Goal: Information Seeking & Learning: Learn about a topic

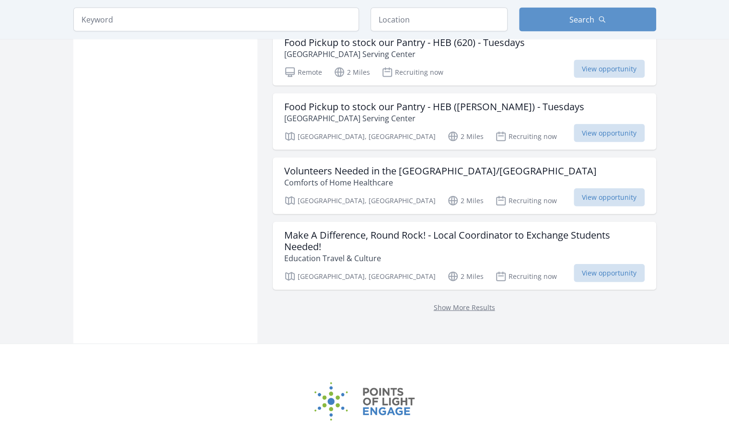
scroll to position [1200, 0]
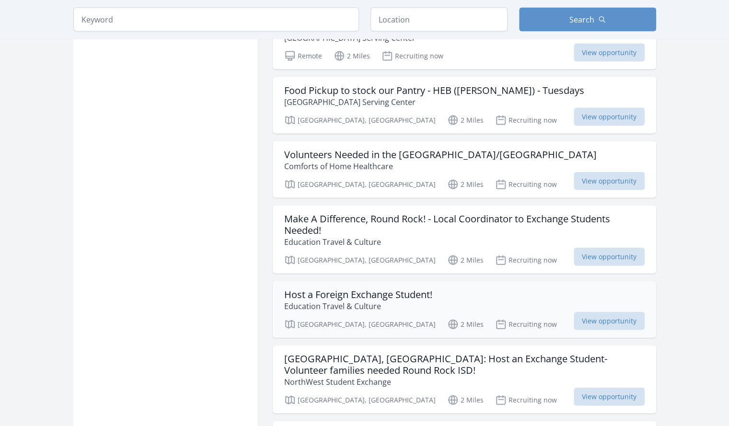
drag, startPoint x: 471, startPoint y: 262, endPoint x: 466, endPoint y: 258, distance: 6.8
click at [466, 281] on div "Host a Foreign Exchange Student! Education Travel & Culture Round Rock, TX 2 Mi…" at bounding box center [465, 309] width 384 height 57
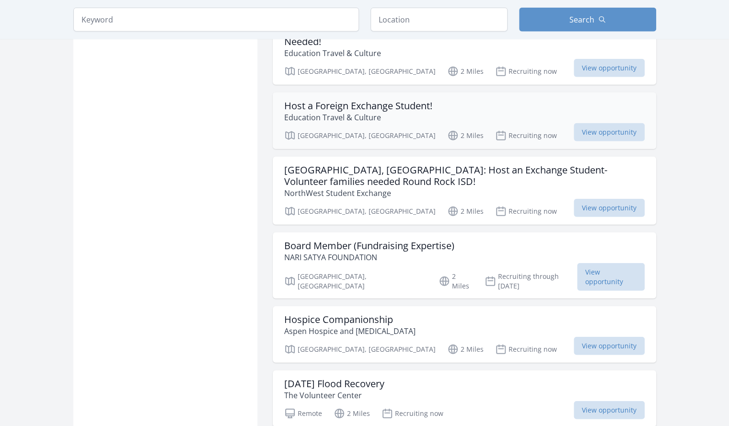
scroll to position [1388, 0]
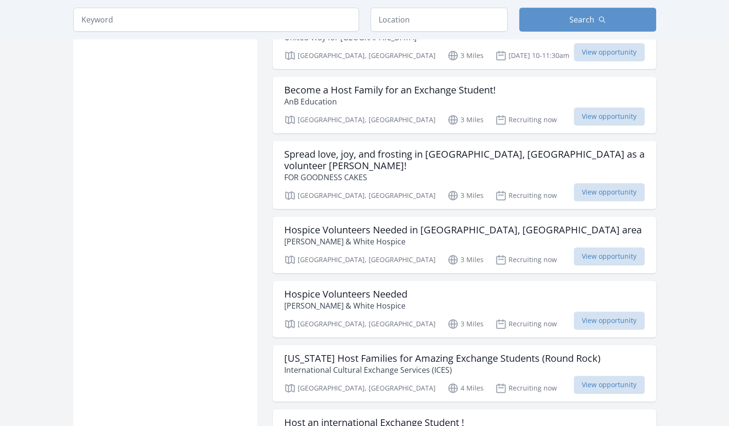
scroll to position [2389, 0]
click at [356, 290] on h3 "Hospice Volunteers Needed" at bounding box center [345, 296] width 123 height 12
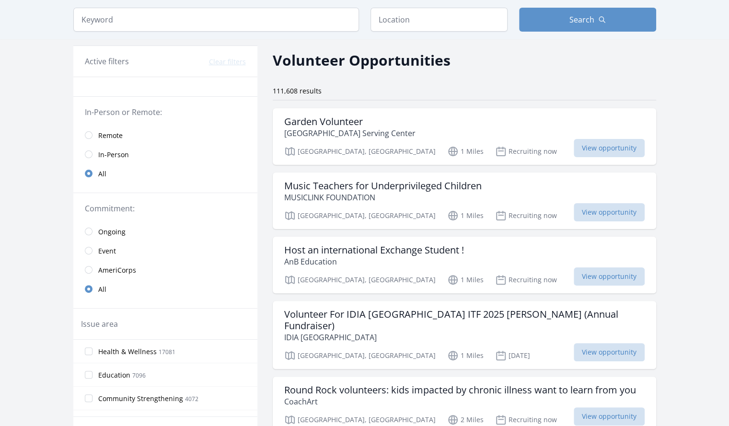
scroll to position [32, 0]
click at [88, 136] on input "radio" at bounding box center [89, 136] width 8 height 8
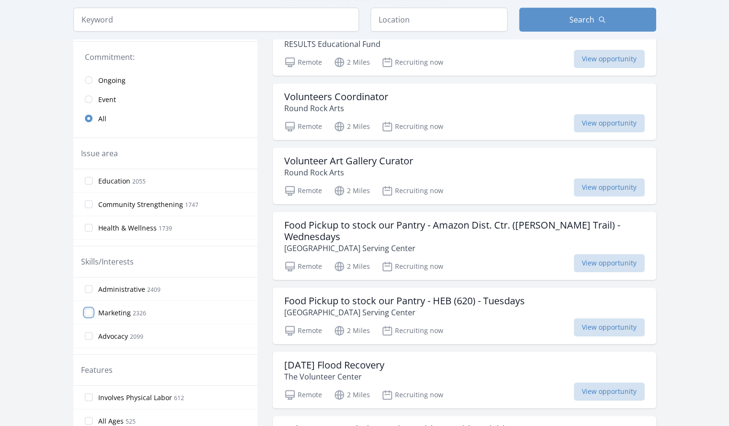
click at [87, 311] on input "Marketing 2326" at bounding box center [89, 313] width 8 height 8
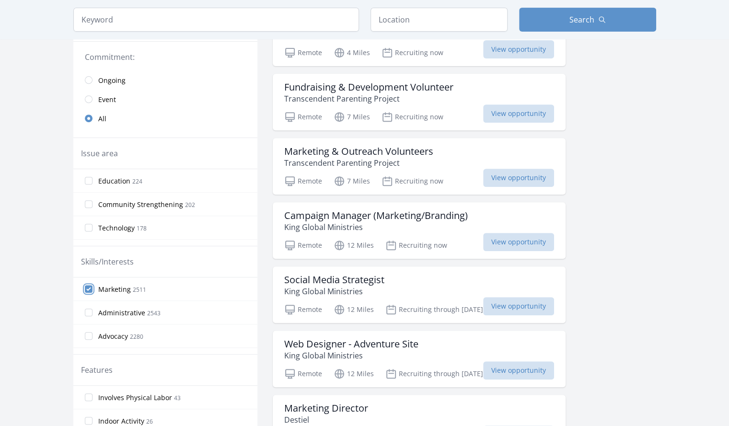
click at [87, 287] on input "Marketing 2511" at bounding box center [89, 289] width 8 height 8
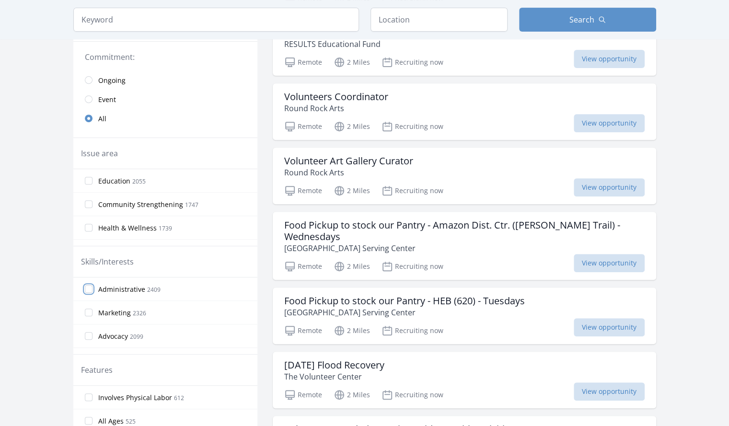
click at [89, 289] on input "Administrative 2409" at bounding box center [89, 289] width 8 height 8
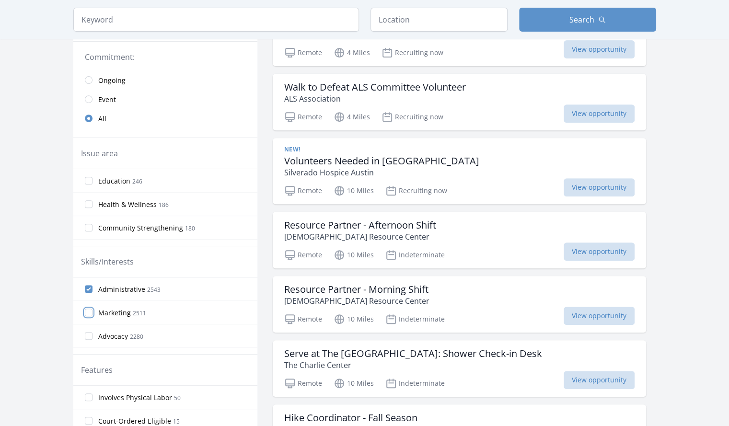
click at [87, 313] on input "Marketing 2511" at bounding box center [89, 313] width 8 height 8
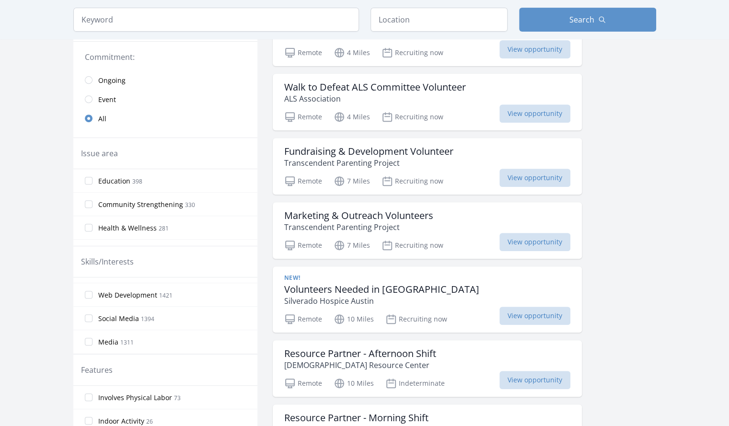
scroll to position [88, 0]
drag, startPoint x: 94, startPoint y: 308, endPoint x: 89, endPoint y: 314, distance: 7.5
click at [89, 314] on label "Social Media 1394" at bounding box center [165, 318] width 184 height 19
click at [89, 315] on input "Social Media 1394" at bounding box center [89, 319] width 8 height 8
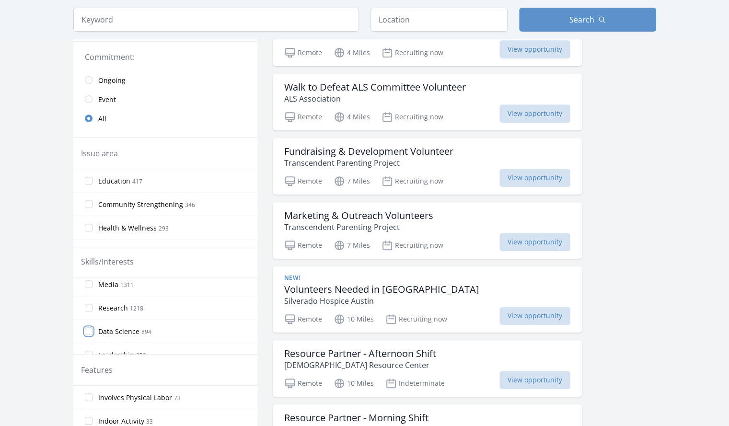
click at [91, 329] on input "Data Science 894" at bounding box center [89, 332] width 8 height 8
click at [387, 150] on h3 "Fundraising & Development Volunteer" at bounding box center [368, 152] width 169 height 12
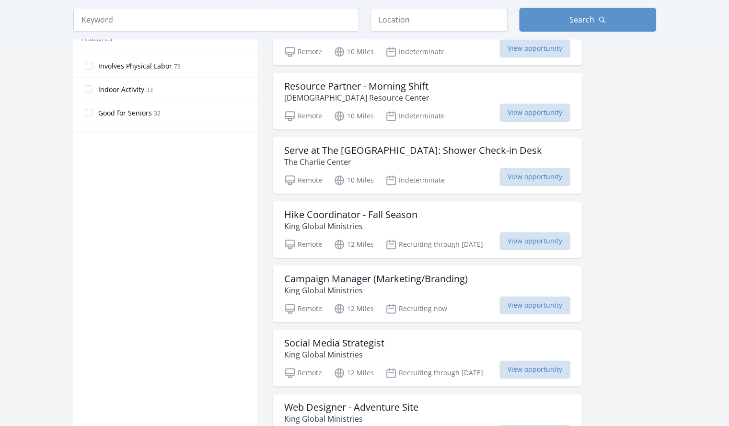
scroll to position [528, 0]
click at [345, 349] on p "King Global Ministries" at bounding box center [334, 355] width 100 height 12
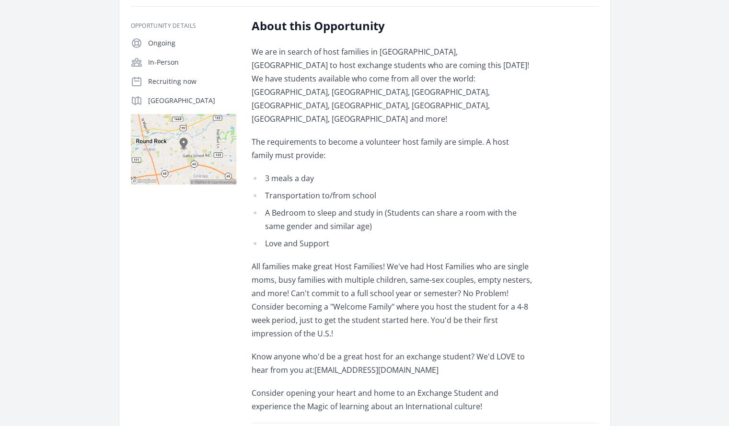
scroll to position [157, 0]
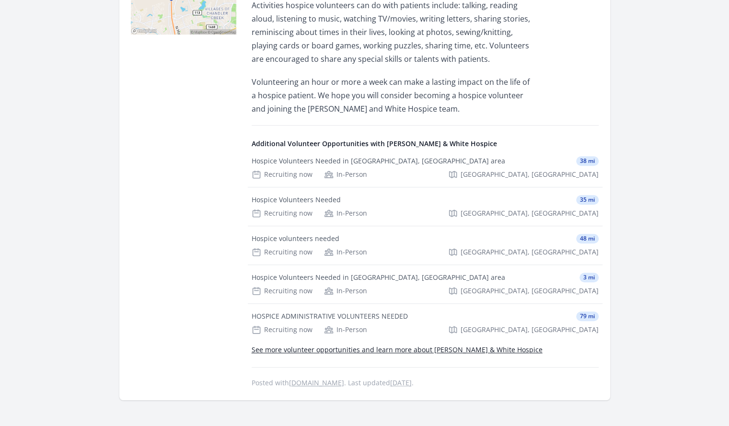
scroll to position [308, 0]
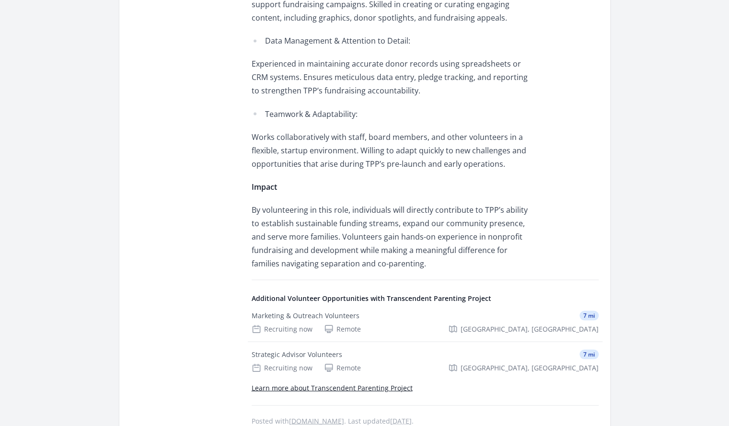
scroll to position [981, 0]
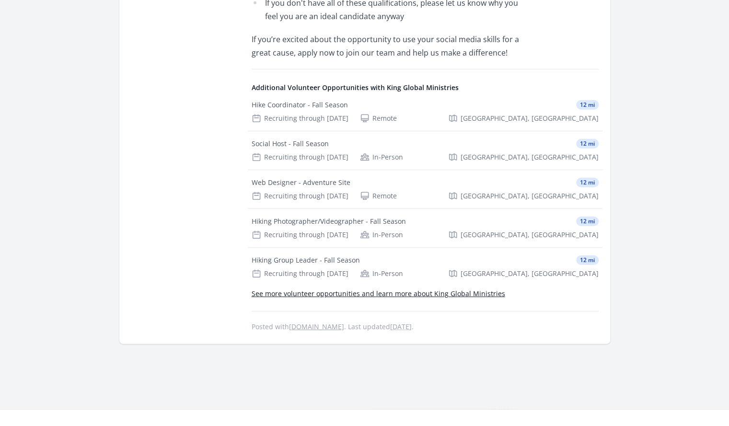
scroll to position [1528, 0]
